Goal: Obtain resource: Obtain resource

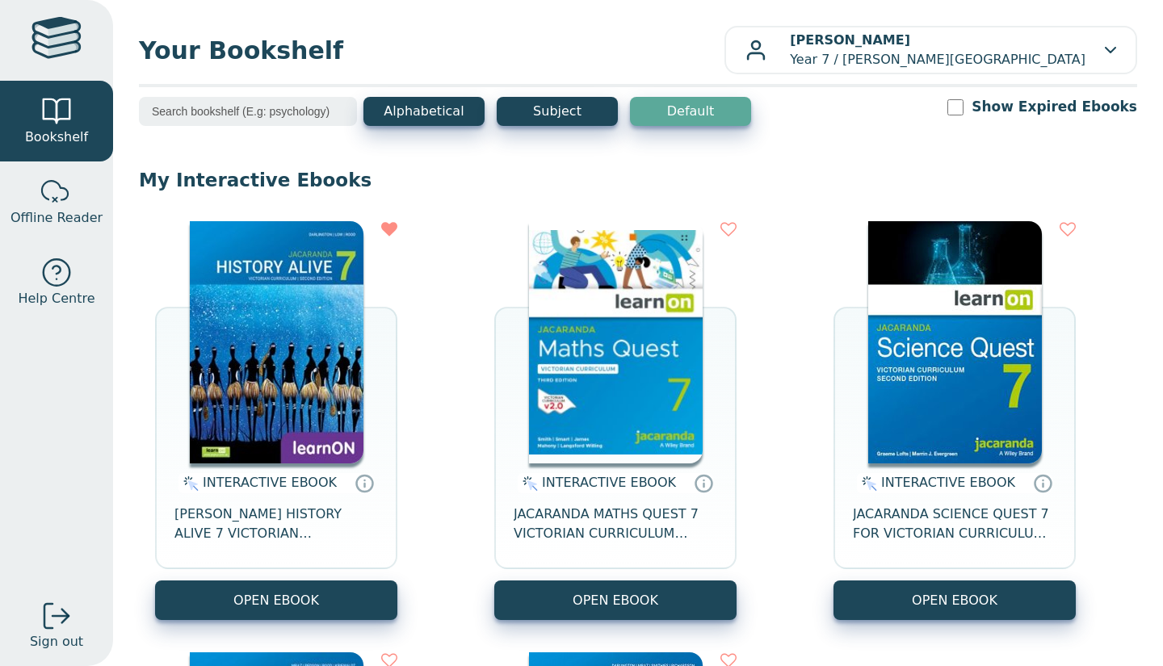
click at [708, 619] on button "OPEN EBOOK" at bounding box center [615, 601] width 242 height 40
click at [391, 223] on icon at bounding box center [389, 229] width 16 height 16
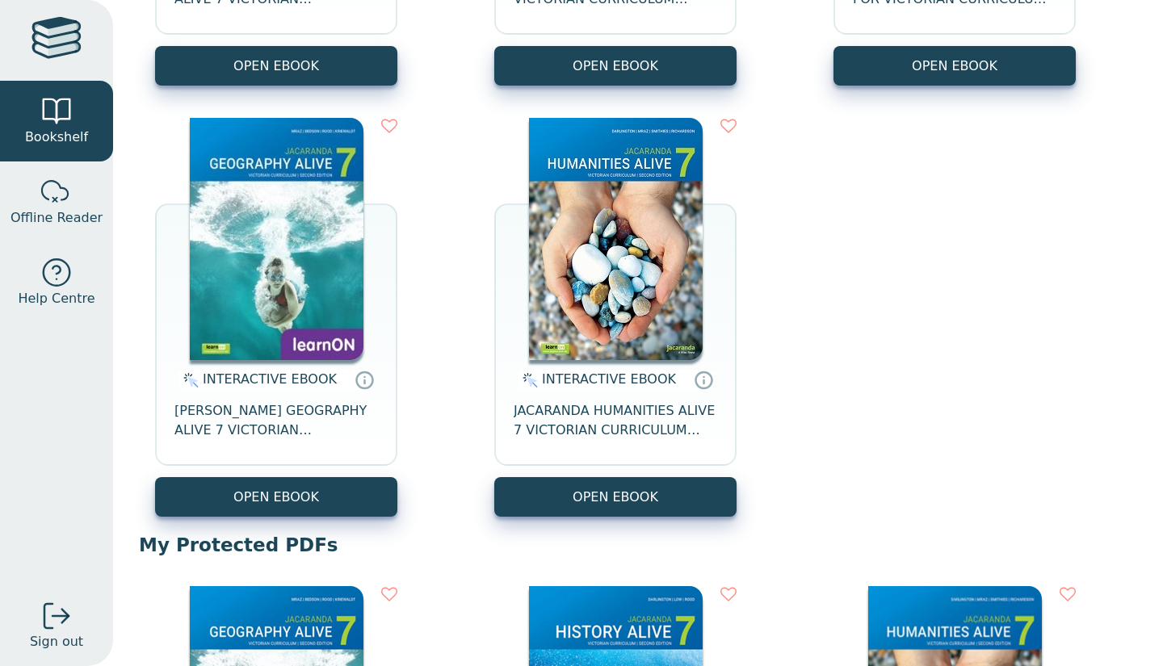
scroll to position [538, 0]
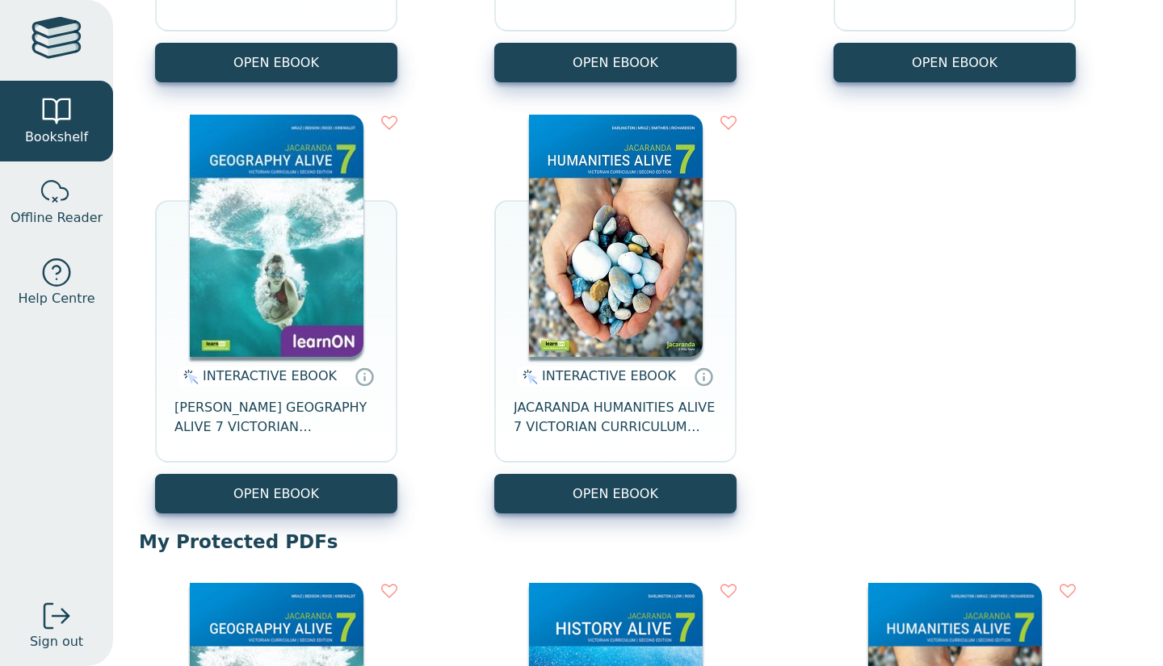
click at [381, 81] on button "OPEN EBOOK" at bounding box center [276, 63] width 242 height 40
click at [391, 129] on icon at bounding box center [389, 123] width 16 height 16
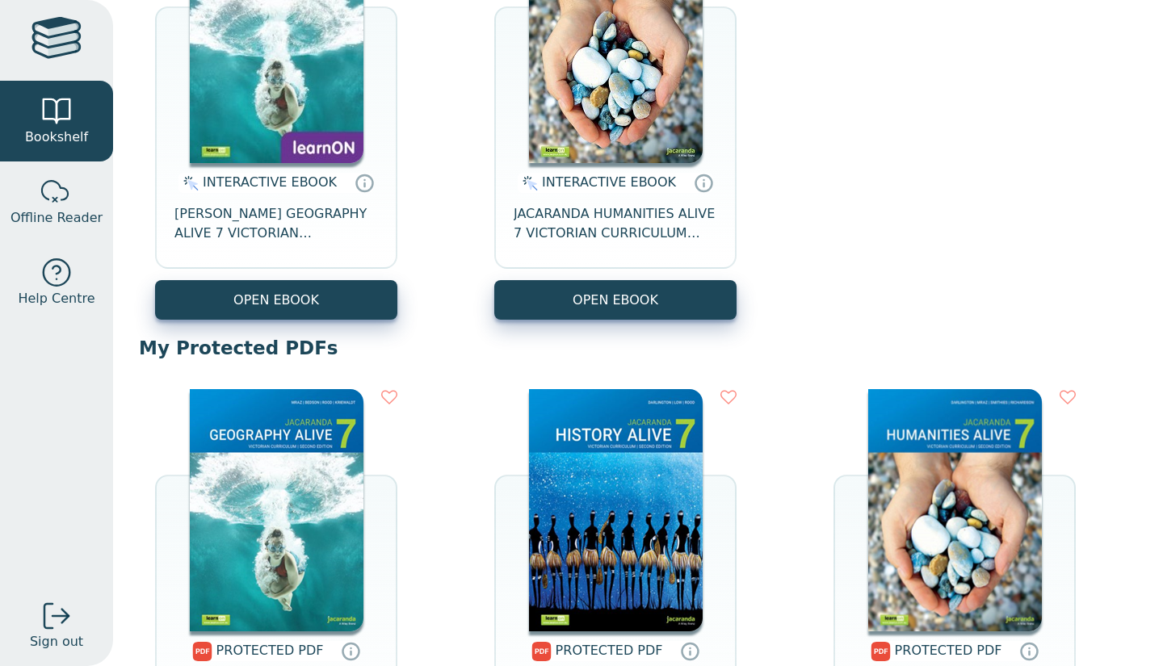
scroll to position [735, 0]
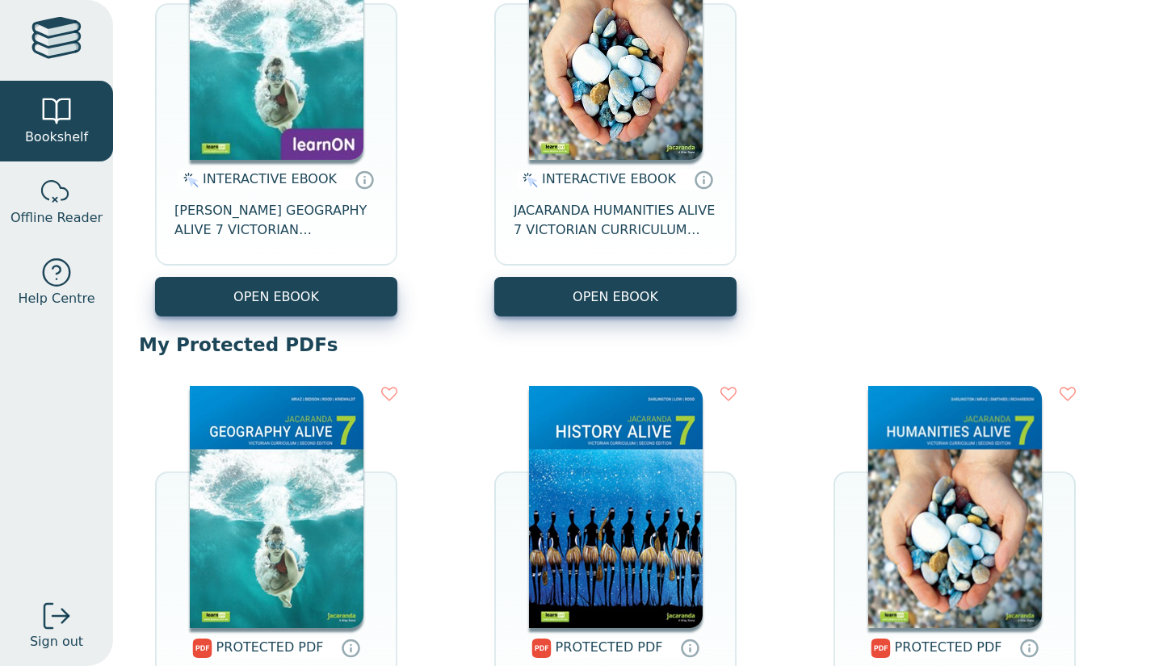
click at [390, 387] on icon at bounding box center [389, 394] width 16 height 16
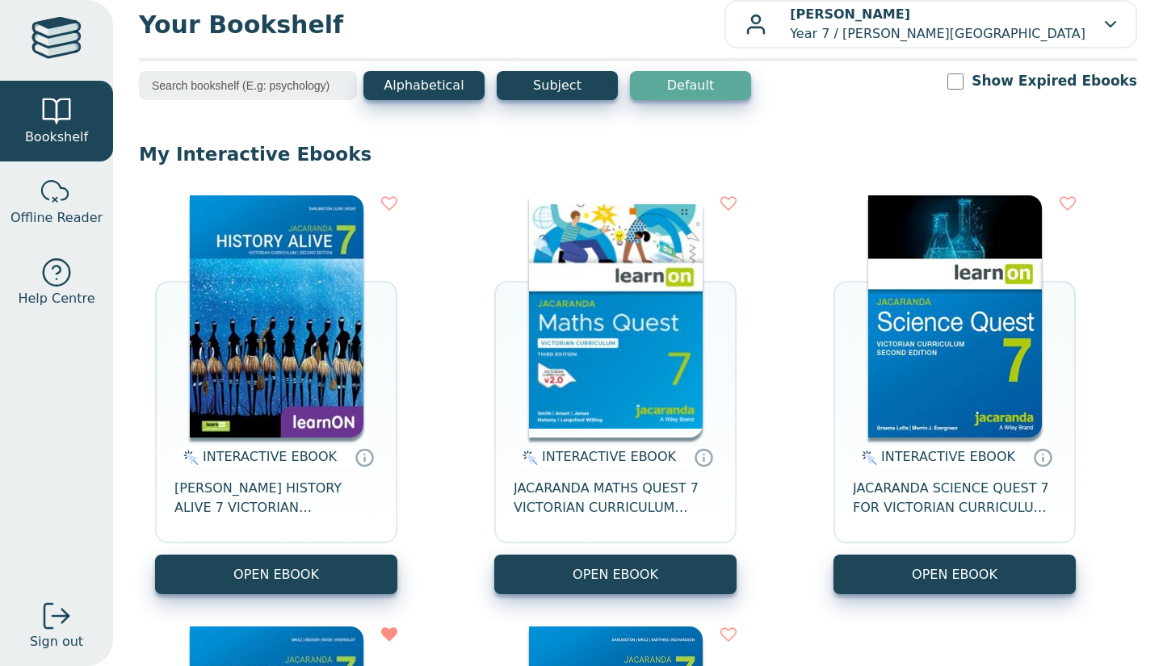
scroll to position [0, 0]
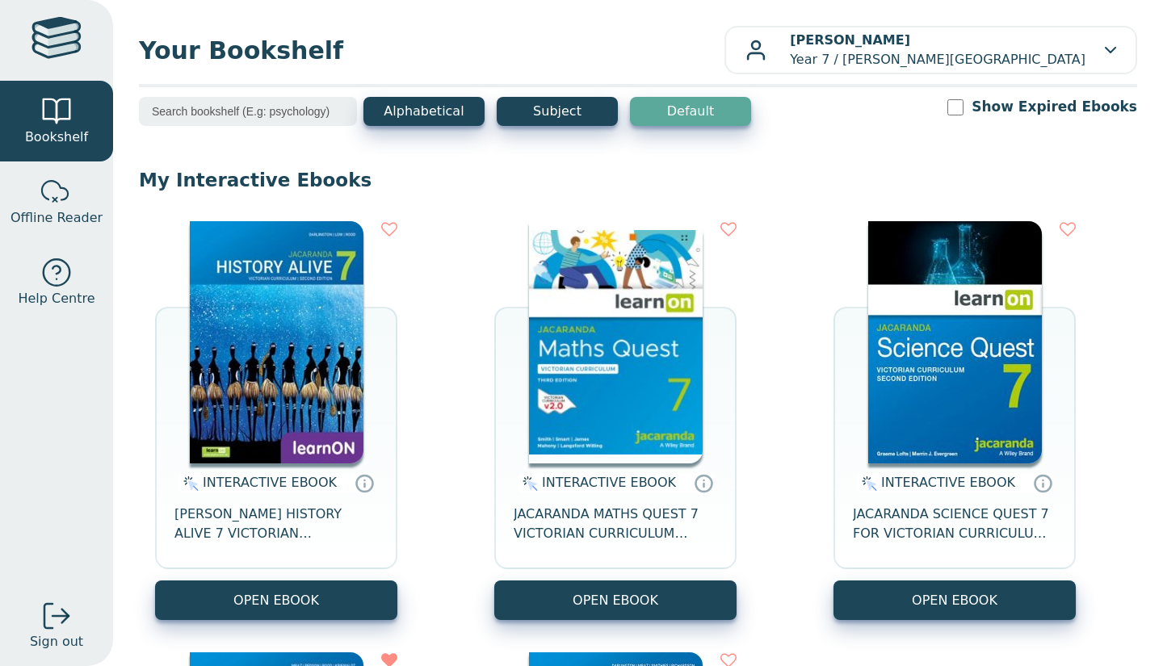
click at [656, 605] on button "OPEN EBOOK" at bounding box center [615, 601] width 242 height 40
